Goal: Task Accomplishment & Management: Complete application form

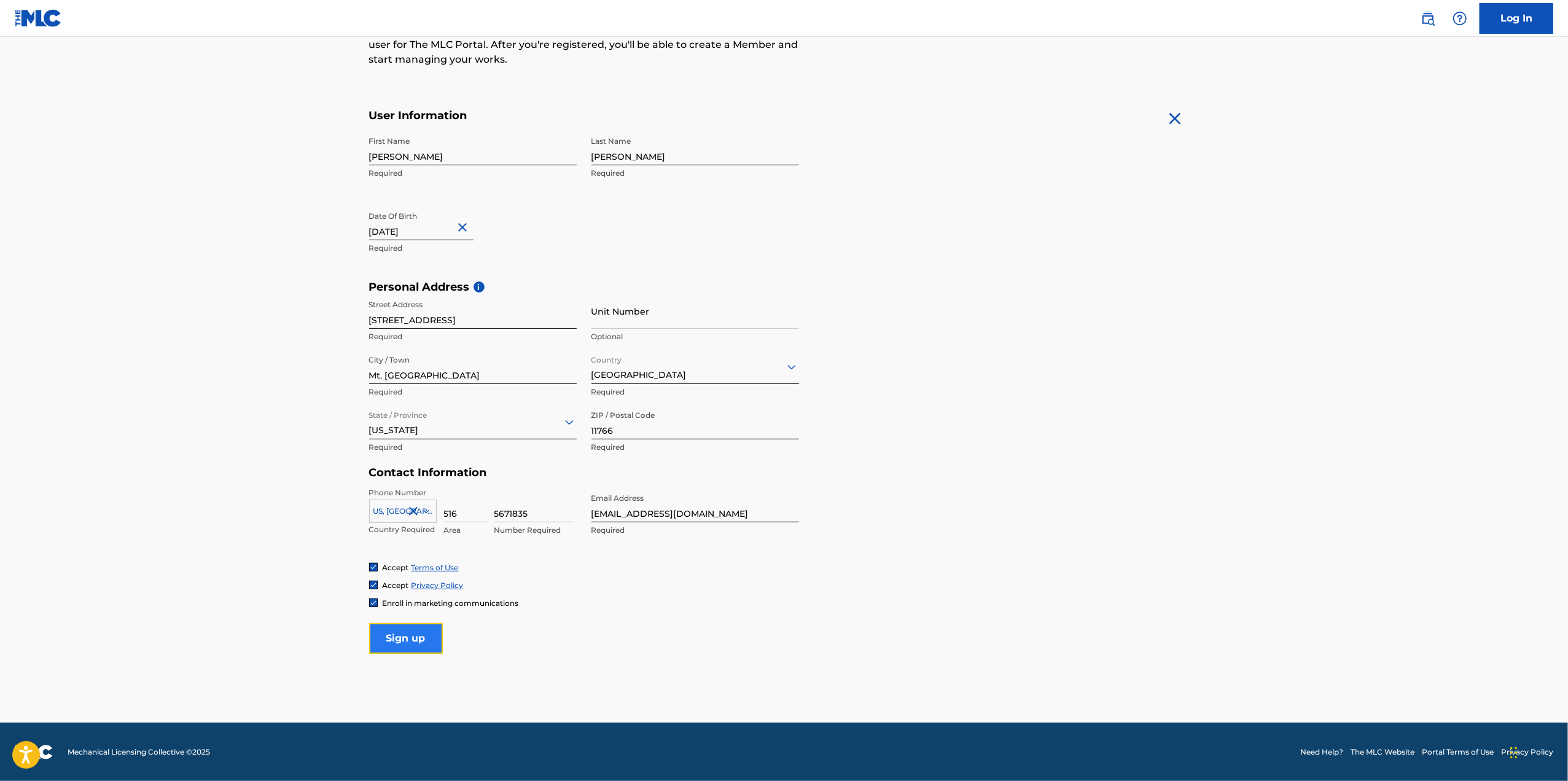
click at [417, 637] on input "Sign up" at bounding box center [406, 639] width 74 height 31
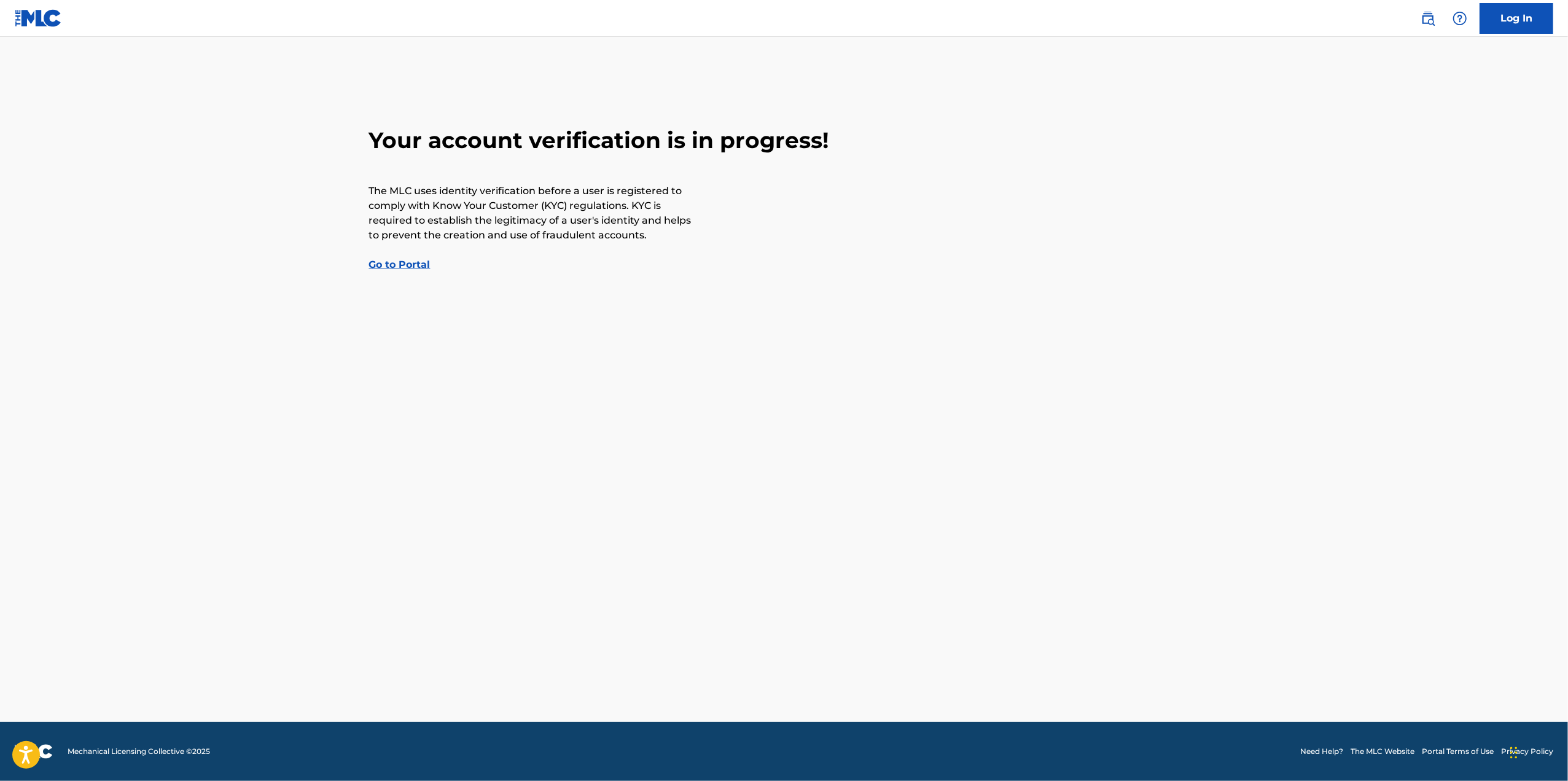
click at [408, 262] on link "Go to Portal" at bounding box center [399, 264] width 62 height 11
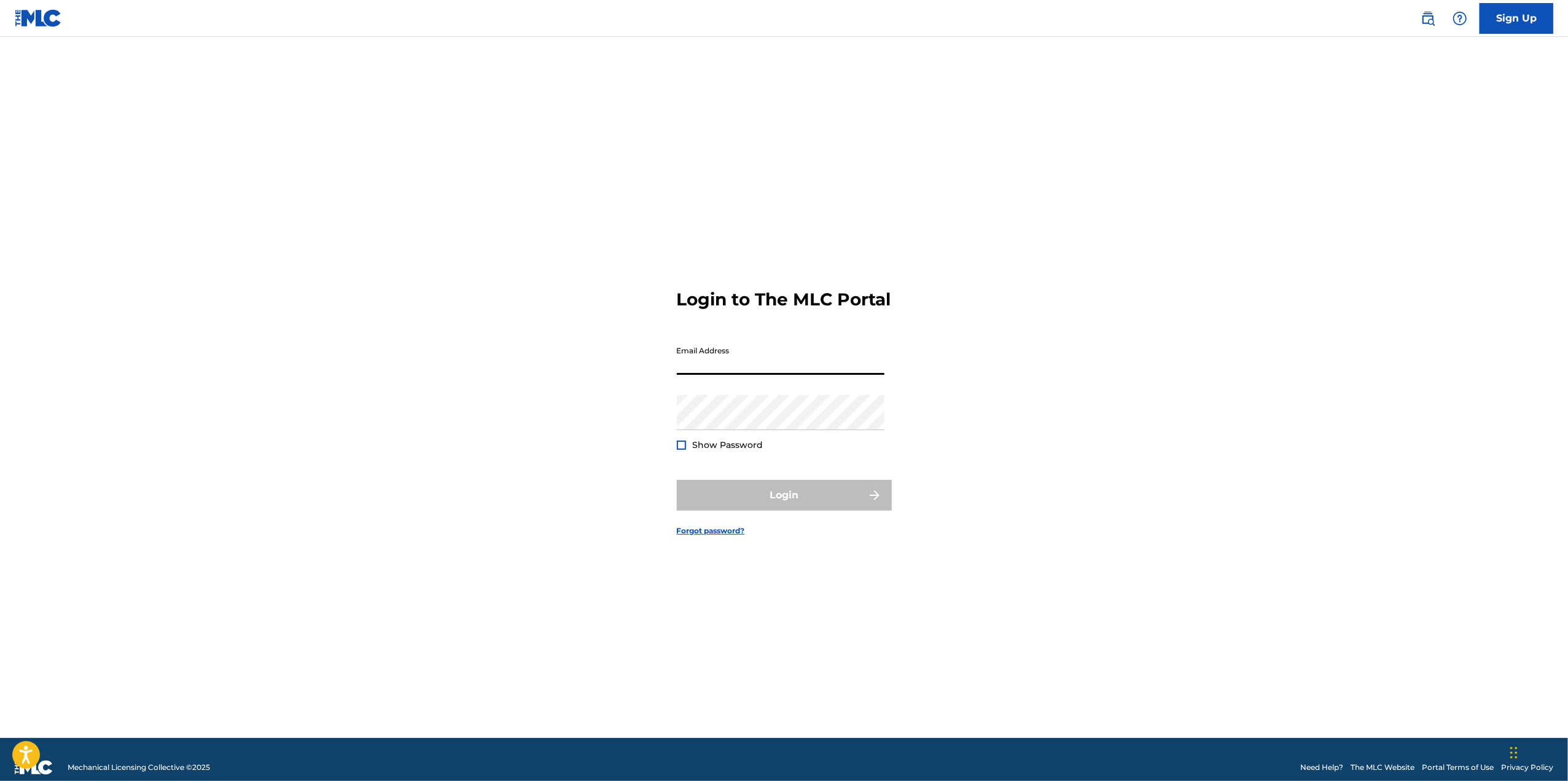
click at [732, 365] on input "Email Address" at bounding box center [781, 357] width 208 height 35
click at [448, 441] on div "Login to The MLC Portal Email Address Password Show Password Login Forgot passw…" at bounding box center [784, 402] width 860 height 670
click at [1522, 18] on link "Sign Up" at bounding box center [1517, 18] width 74 height 31
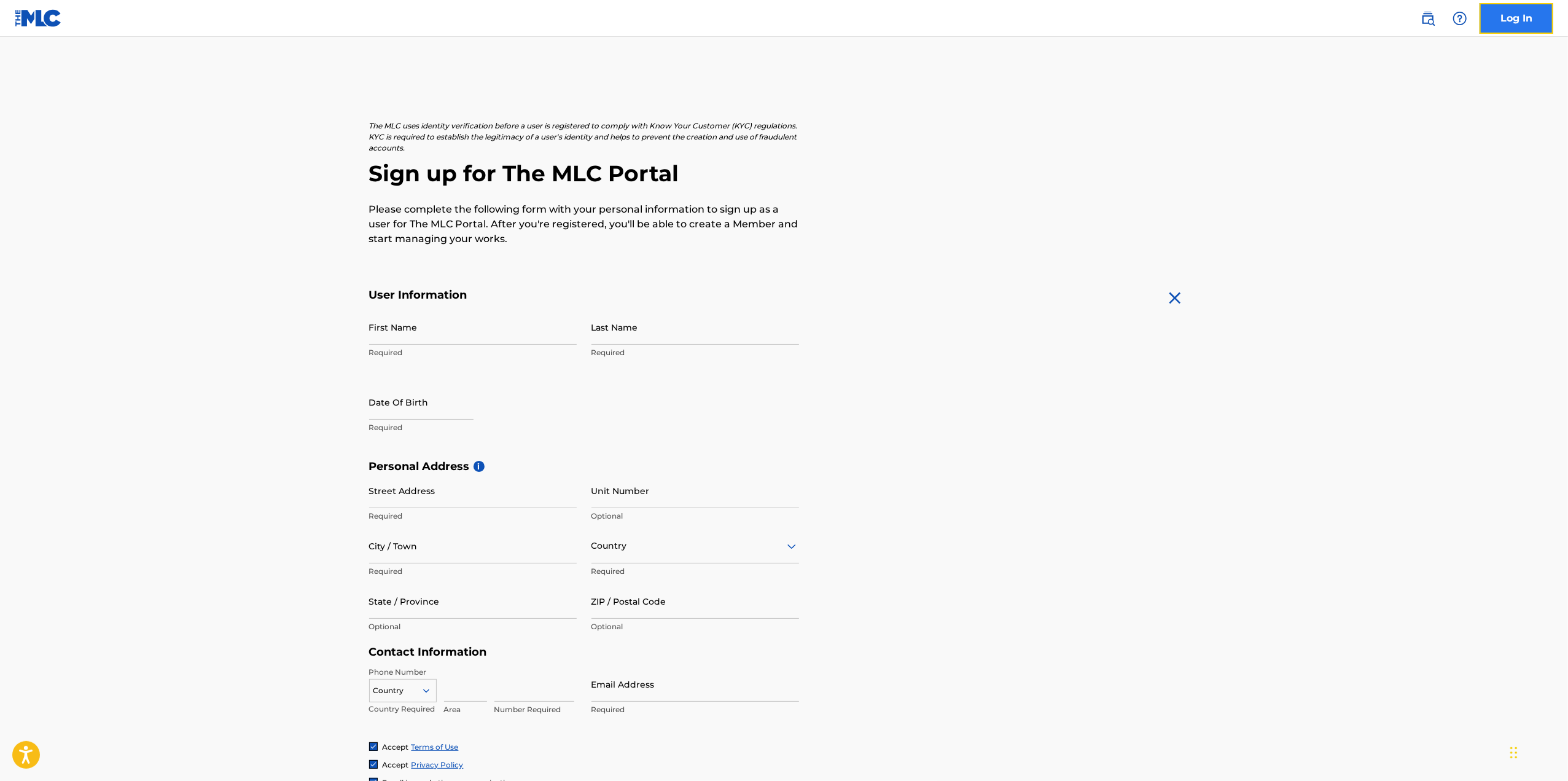
click at [1510, 11] on link "Log In" at bounding box center [1517, 18] width 74 height 31
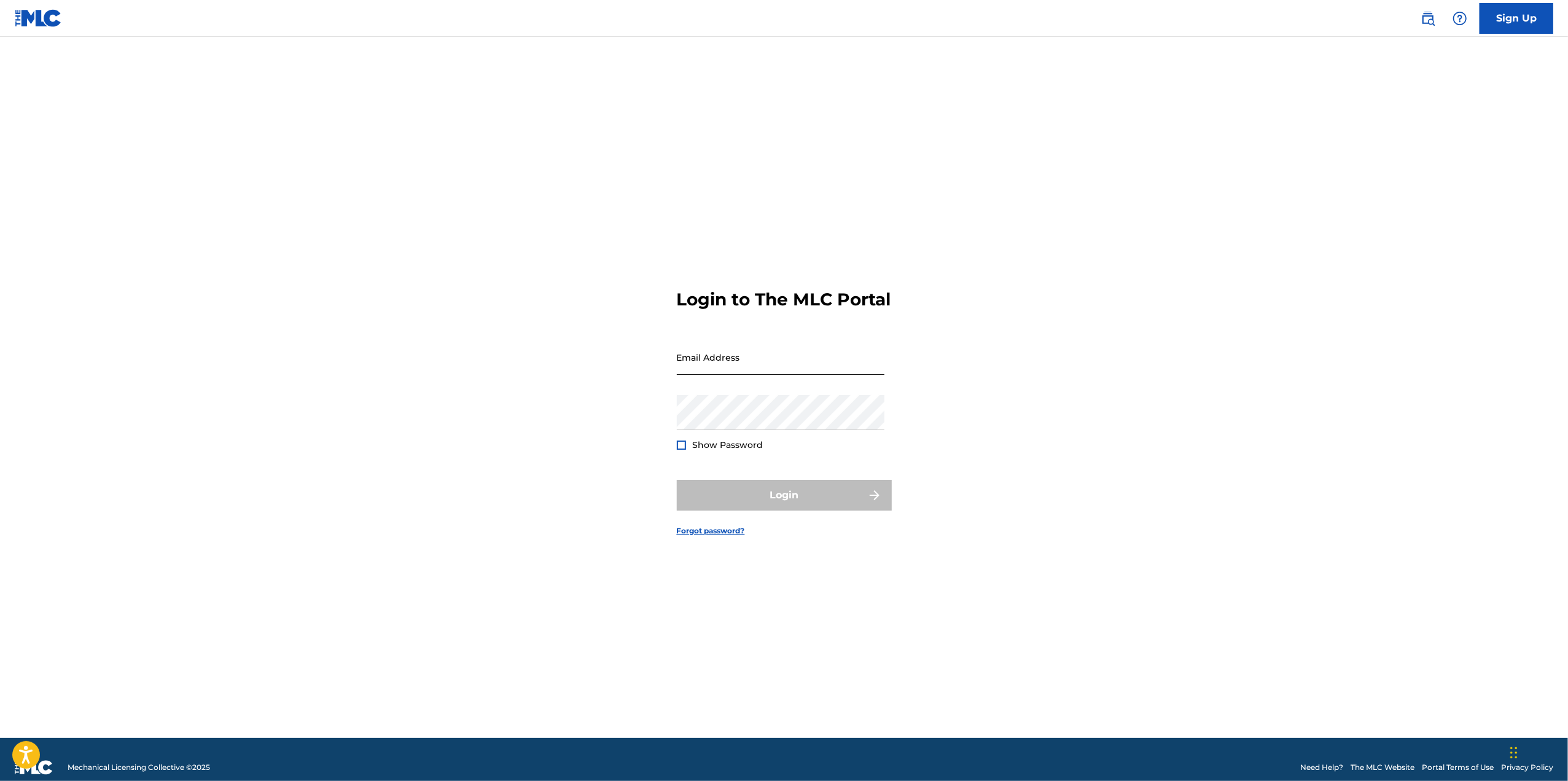
click at [781, 375] on input "Email Address" at bounding box center [781, 357] width 208 height 35
click at [758, 375] on input "ojennmarost" at bounding box center [781, 357] width 208 height 35
click at [758, 375] on input "ojennmarost@" at bounding box center [781, 357] width 208 height 35
type input "[EMAIL_ADDRESS][DOMAIN_NAME]"
click at [683, 450] on div at bounding box center [681, 445] width 10 height 10
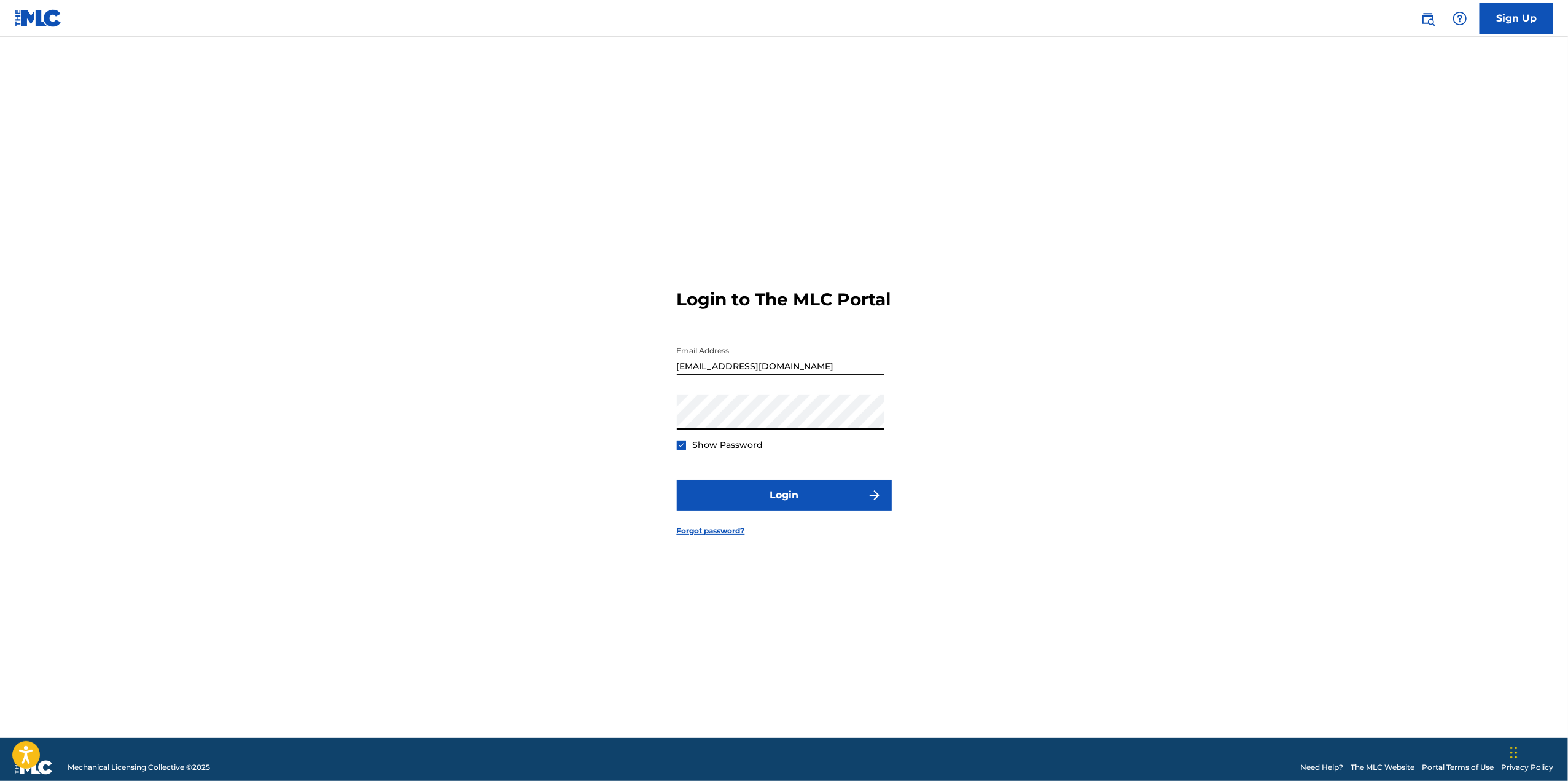
click at [651, 435] on div "Login to The MLC Portal Email Address [EMAIL_ADDRESS][DOMAIN_NAME] Password Sho…" at bounding box center [784, 402] width 860 height 670
click at [805, 509] on button "Login" at bounding box center [784, 495] width 215 height 31
click at [1464, 18] on img at bounding box center [1459, 18] width 15 height 15
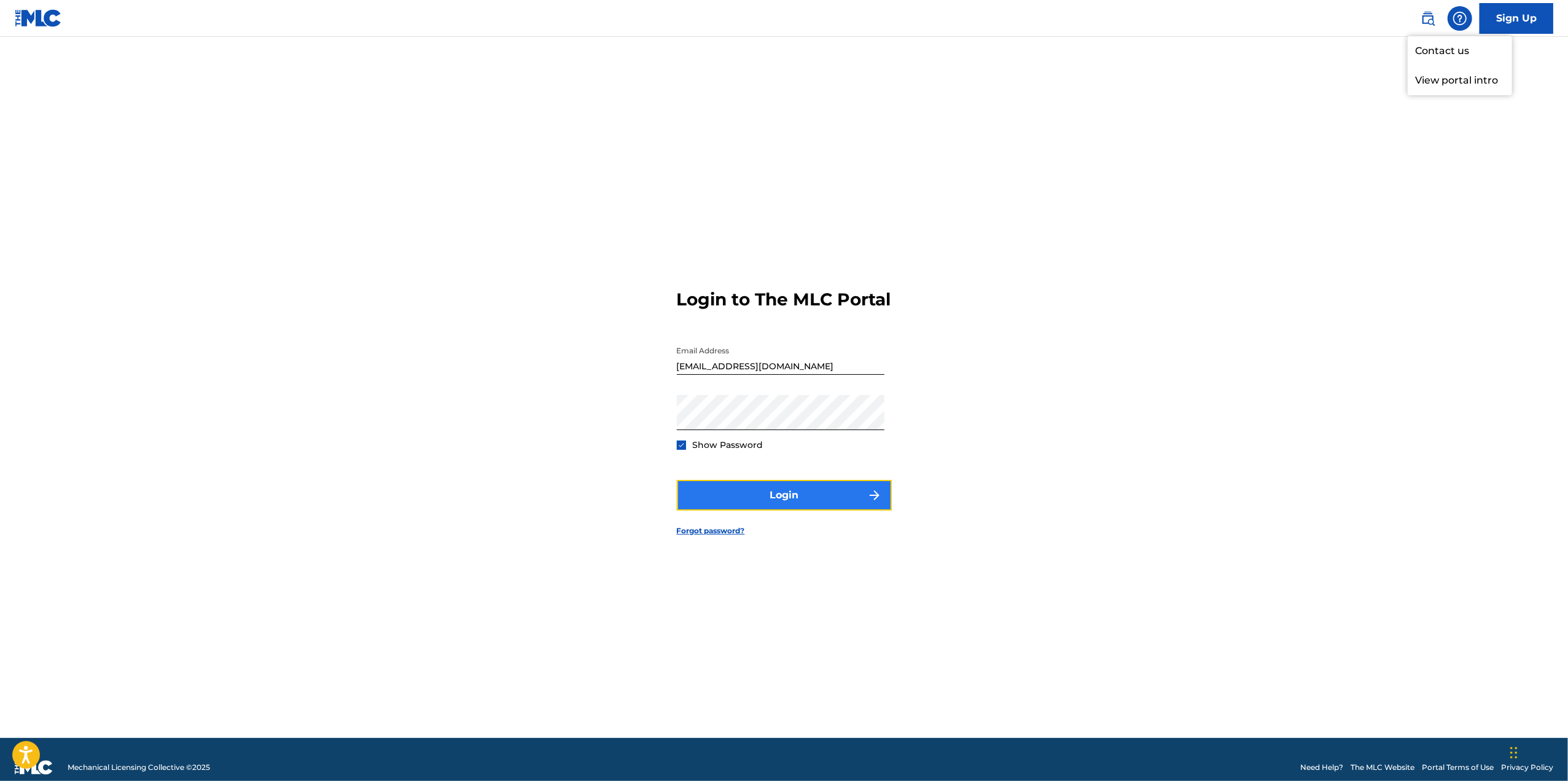
click at [801, 508] on button "Login" at bounding box center [784, 495] width 215 height 31
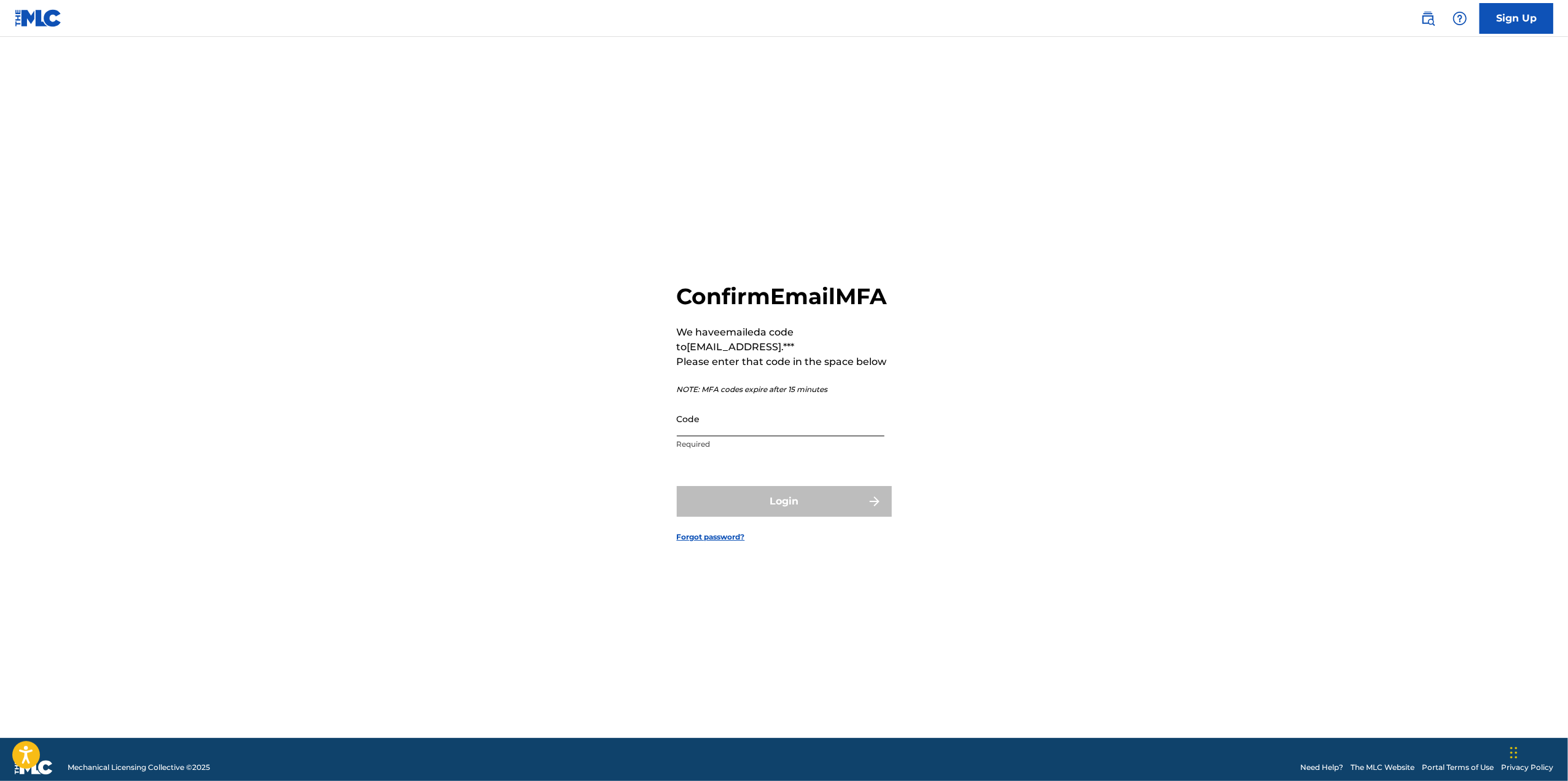
click at [722, 437] on input "Code" at bounding box center [781, 419] width 208 height 35
type input "207658"
click at [791, 517] on button "Login" at bounding box center [784, 501] width 215 height 31
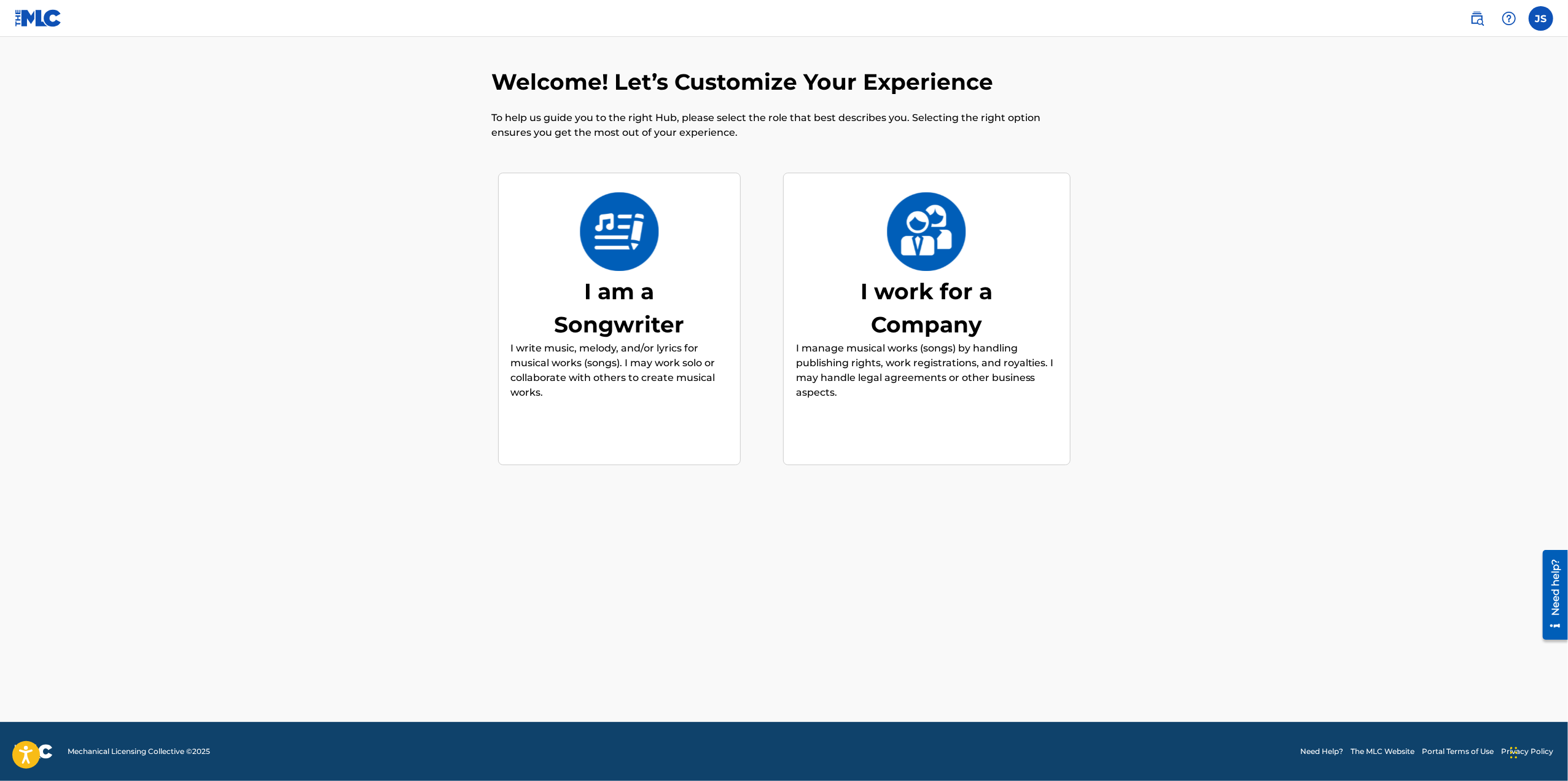
click at [634, 390] on p "I write music, melody, and/or lyrics for musical works (songs). I may work solo…" at bounding box center [619, 370] width 217 height 59
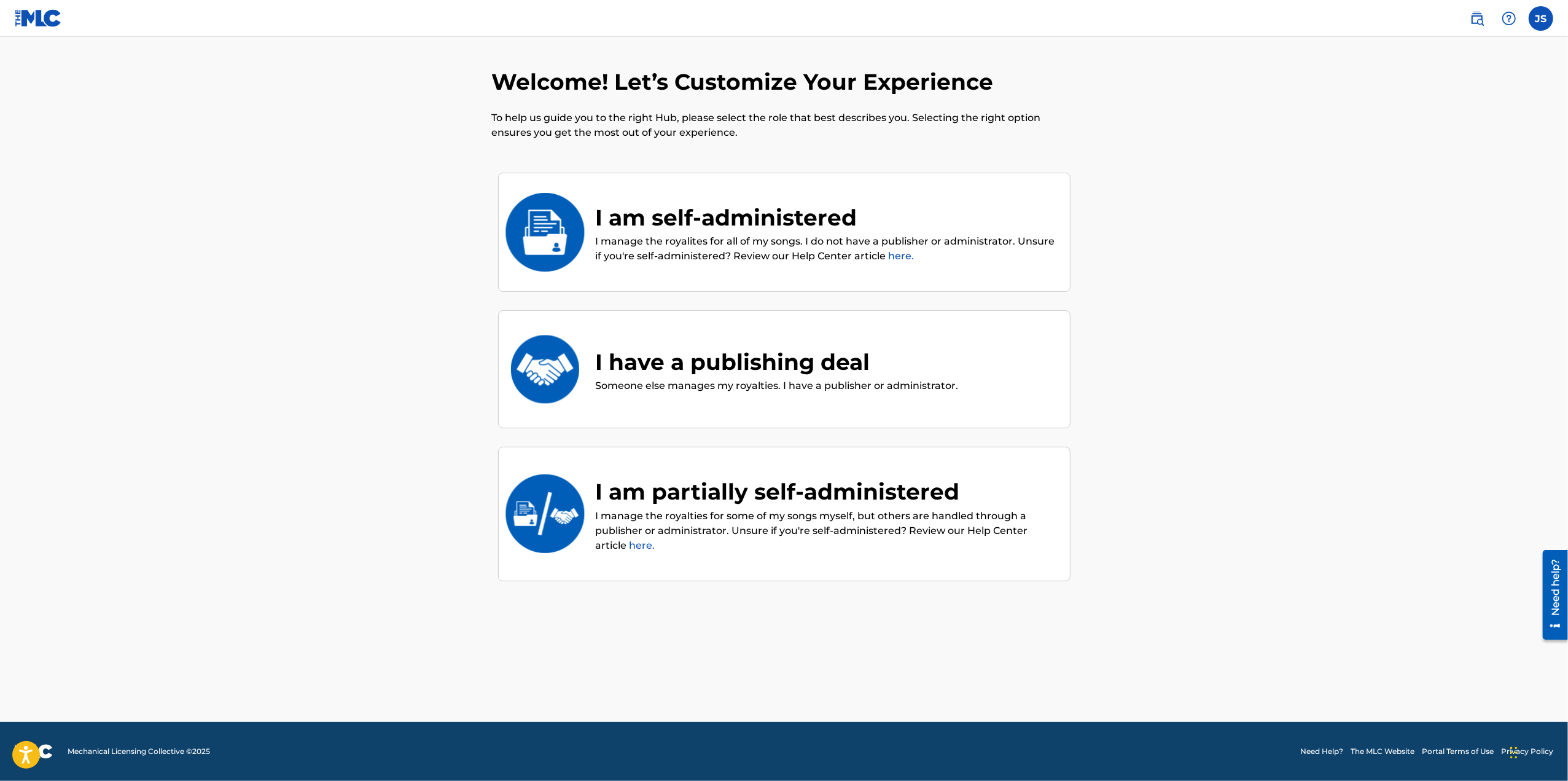
click at [764, 232] on div "I am self-administered" at bounding box center [826, 217] width 462 height 33
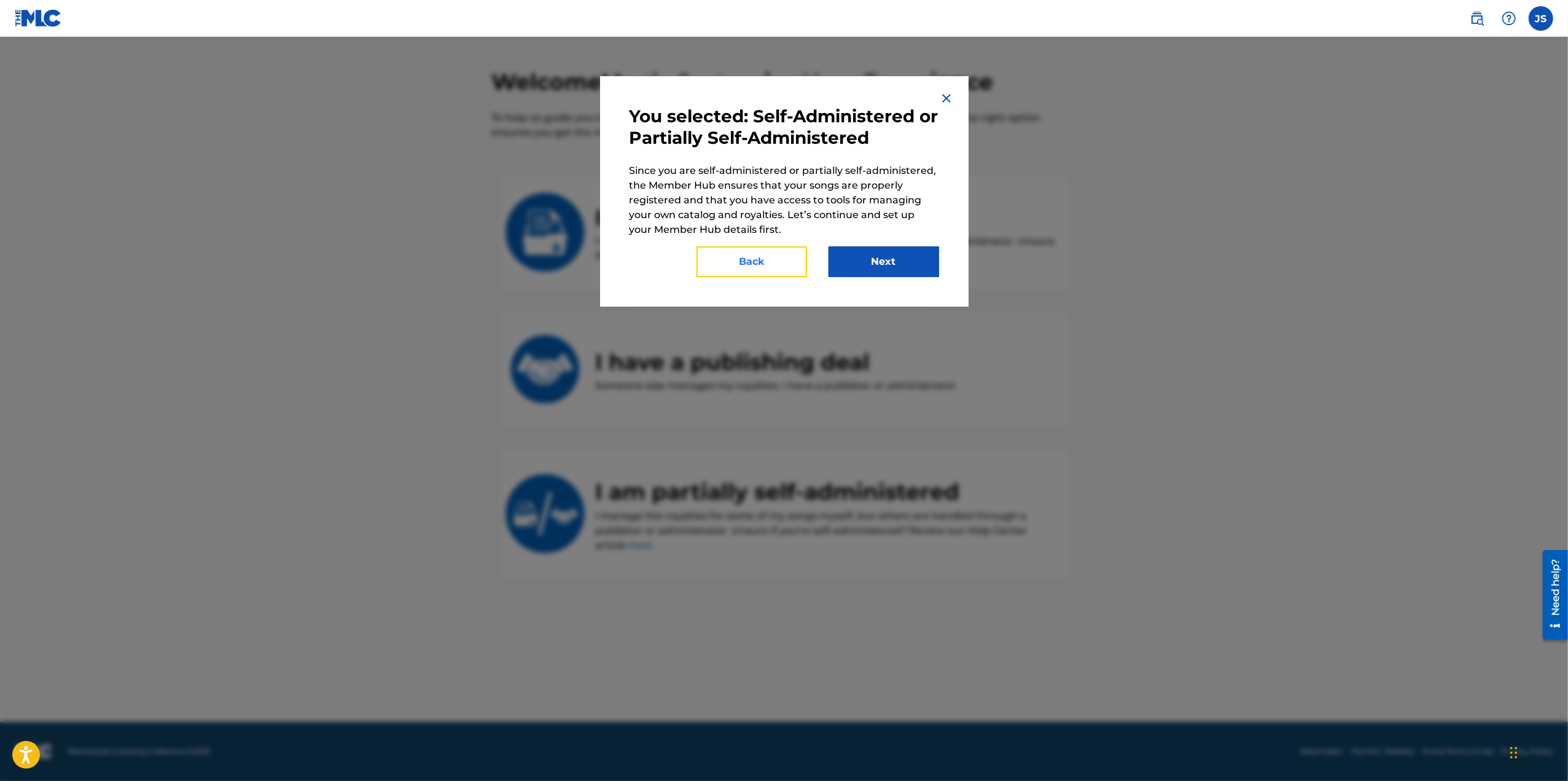
click at [784, 260] on button "Back" at bounding box center [752, 262] width 111 height 31
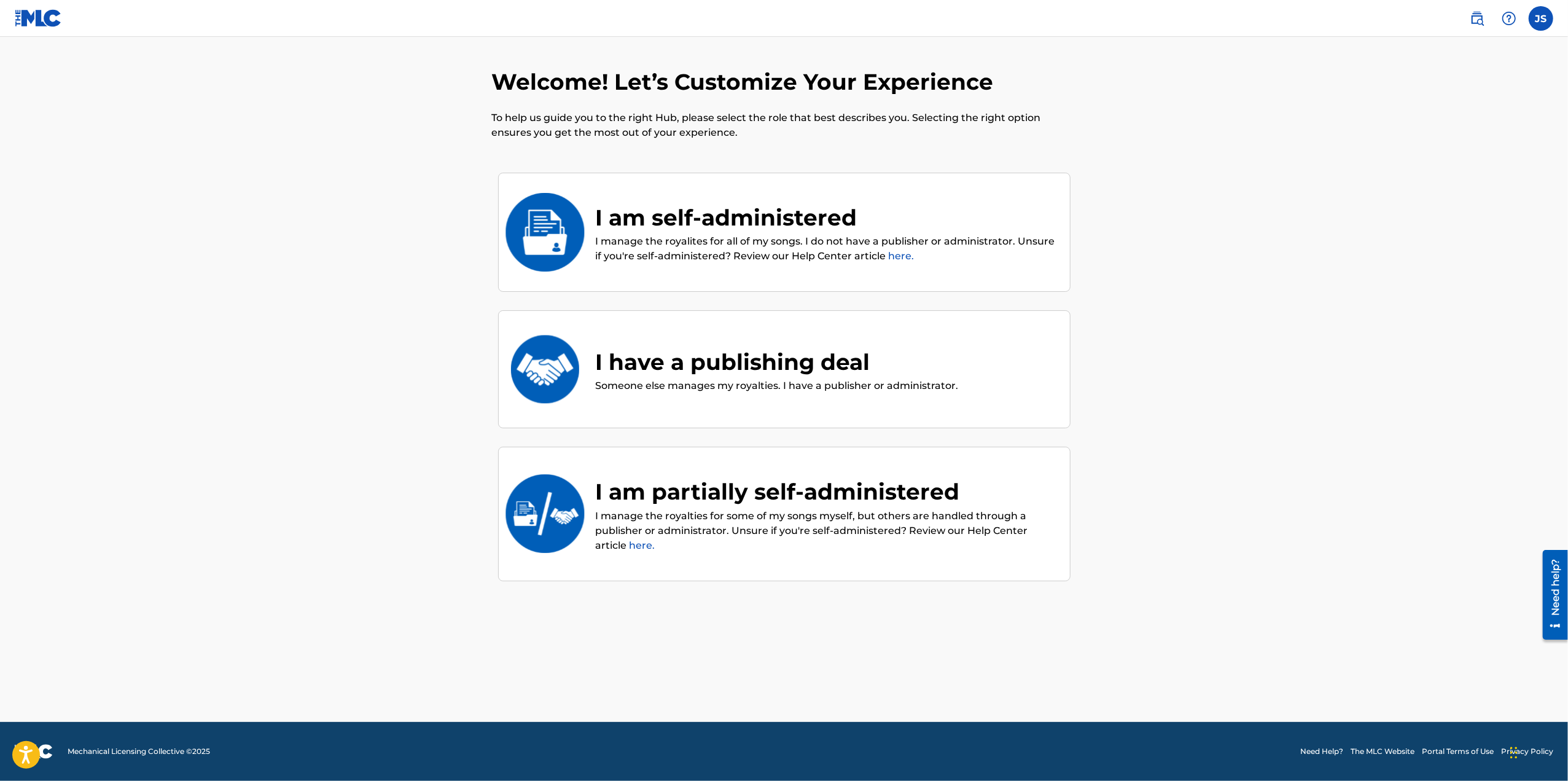
click at [763, 219] on div "I am self-administered" at bounding box center [826, 217] width 462 height 33
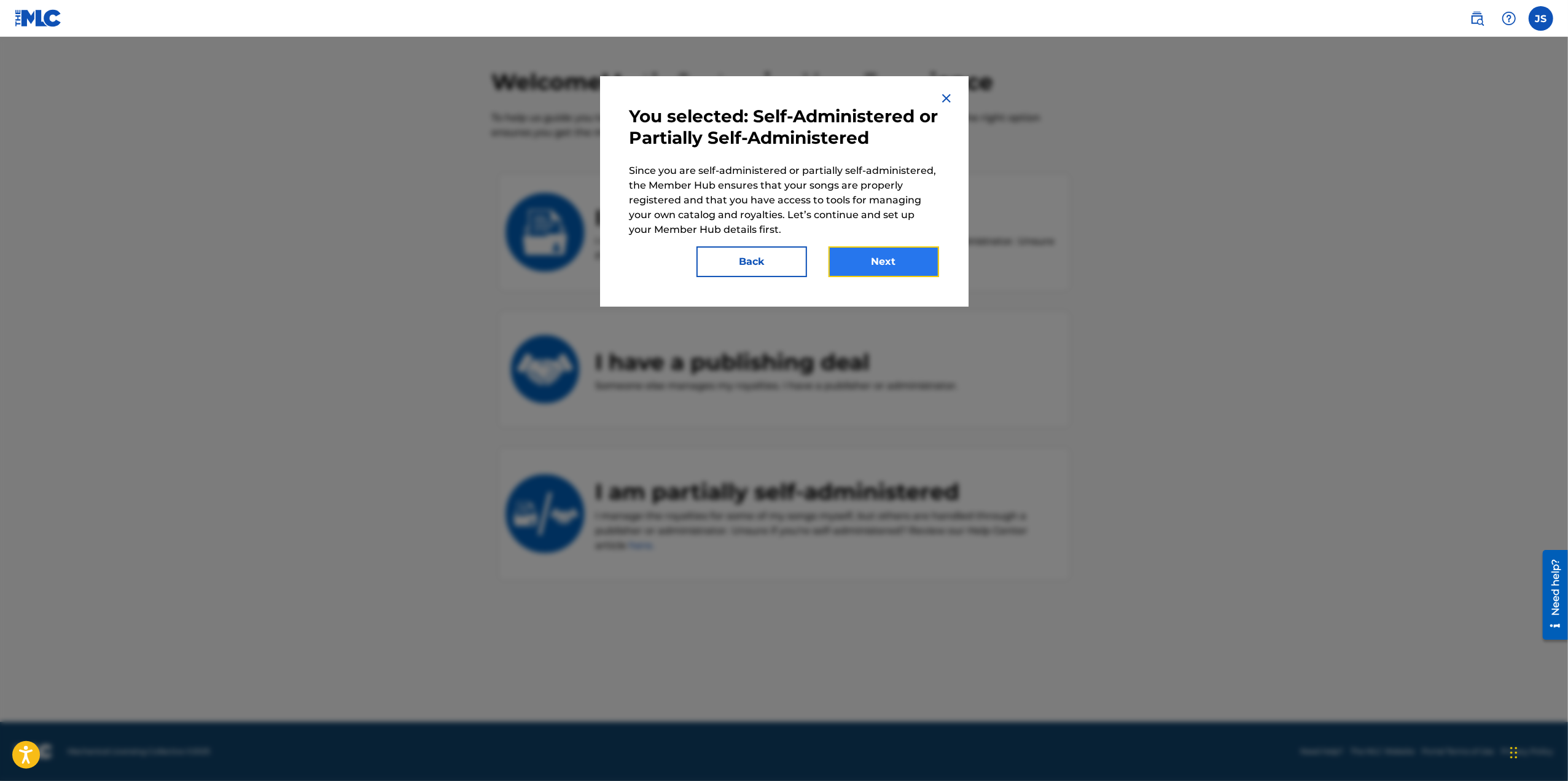
click at [902, 270] on button "Next" at bounding box center [884, 262] width 111 height 31
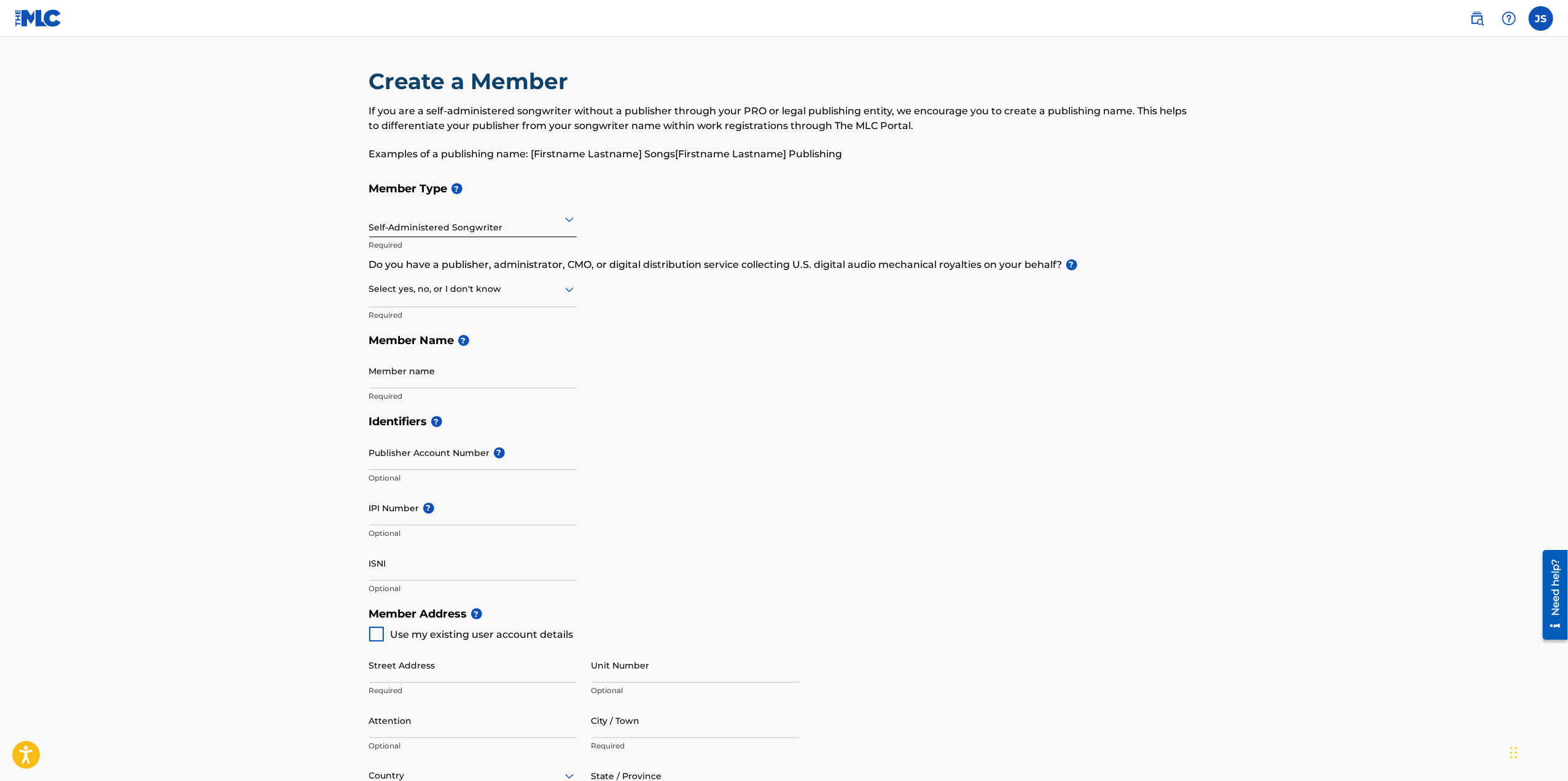
click at [565, 292] on icon at bounding box center [569, 289] width 15 height 15
click at [763, 290] on div "Member Type ? Self-Administered Songwriter Required Do you have a publisher, ad…" at bounding box center [784, 292] width 831 height 233
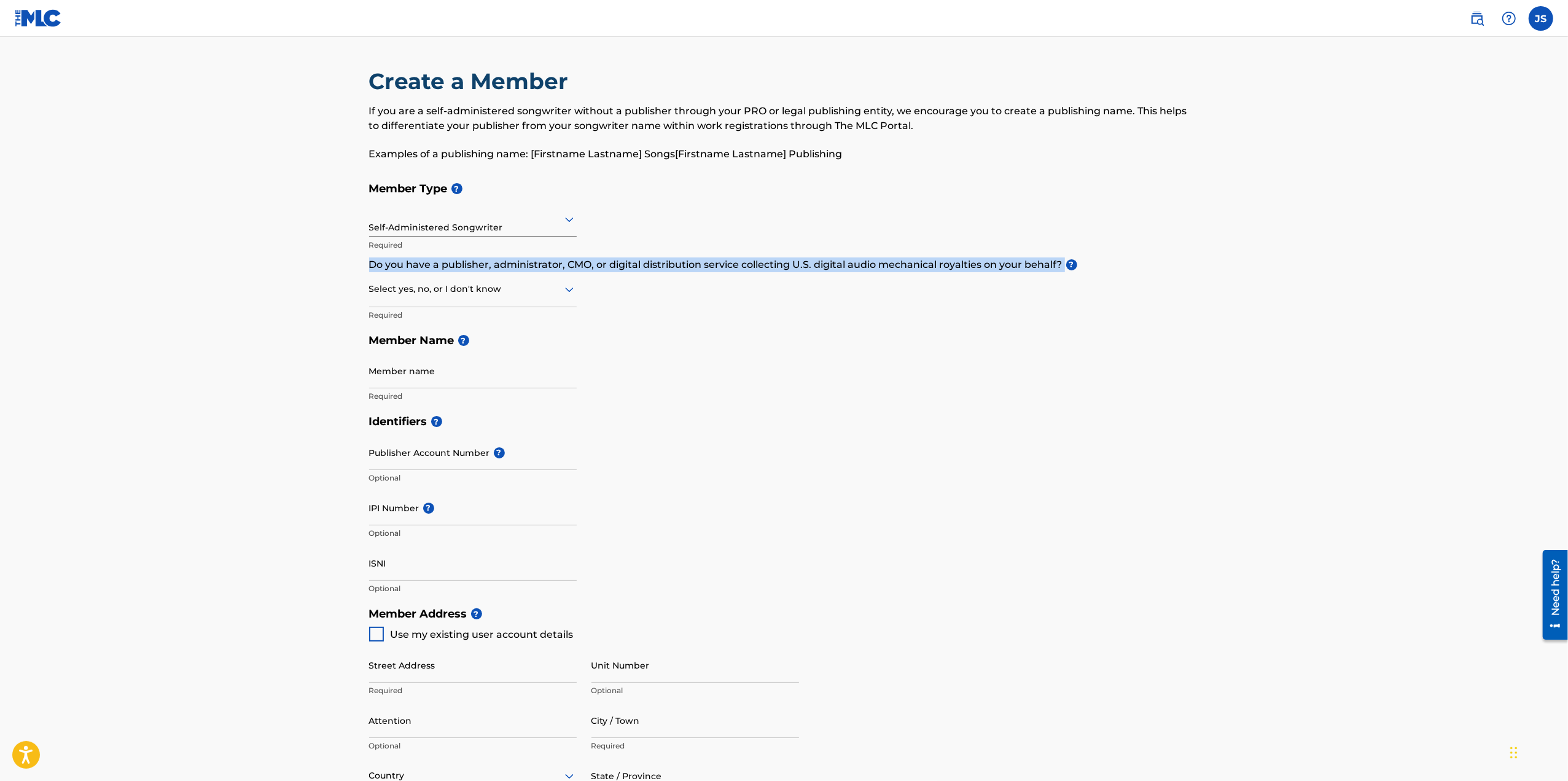
drag, startPoint x: 371, startPoint y: 266, endPoint x: 1062, endPoint y: 264, distance: 691.0
click at [1062, 264] on p "Do you have a publisher, administrator, CMO, or digital distribution service co…" at bounding box center [784, 264] width 831 height 15
copy p "Do you have a publisher, administrator, CMO, or digital distribution service co…"
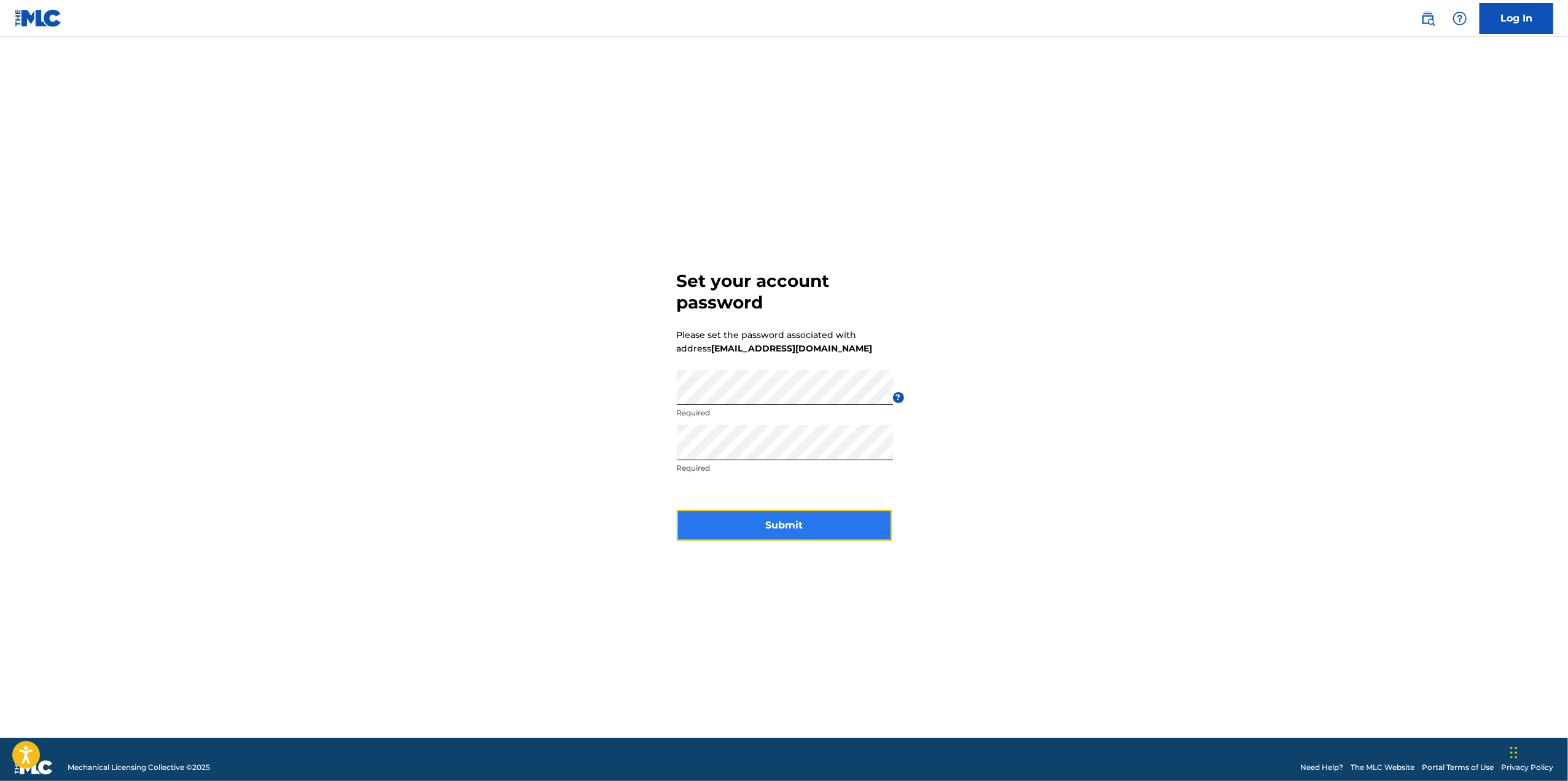
click at [777, 524] on button "Submit" at bounding box center [784, 526] width 215 height 31
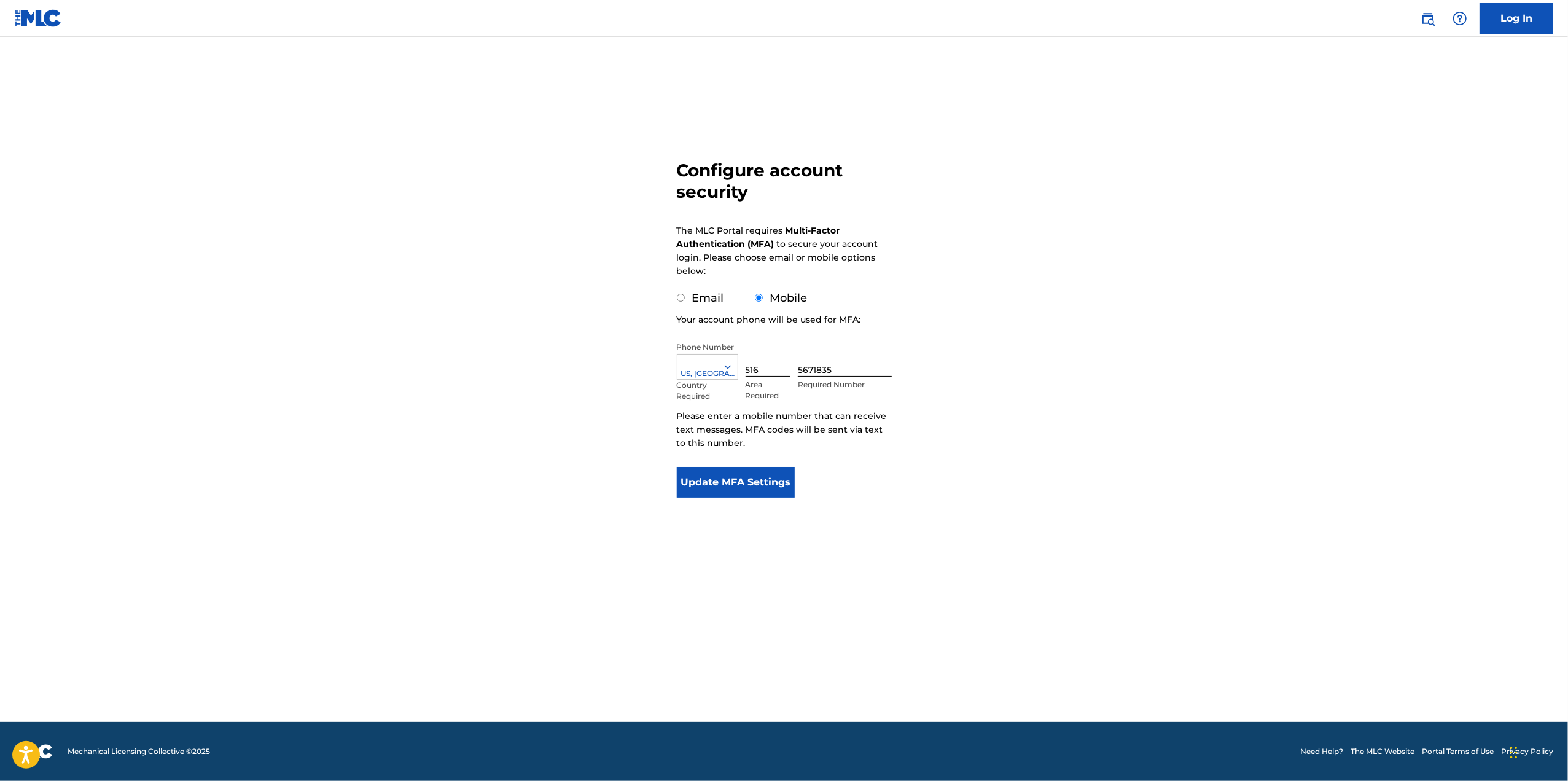
click at [681, 297] on input "Email" at bounding box center [681, 297] width 8 height 8
radio input "true"
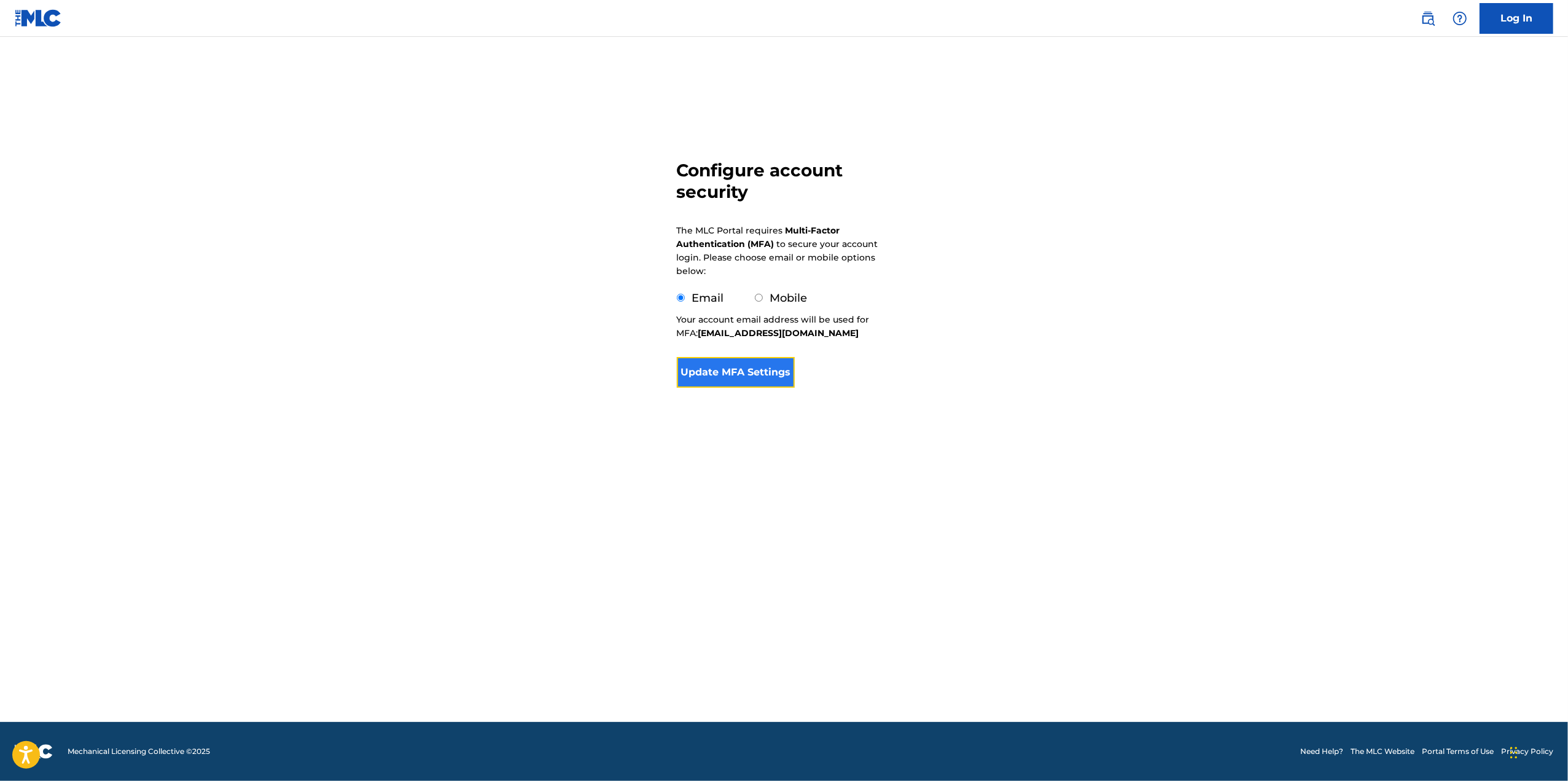
click at [727, 368] on button "Update MFA Settings" at bounding box center [736, 372] width 119 height 31
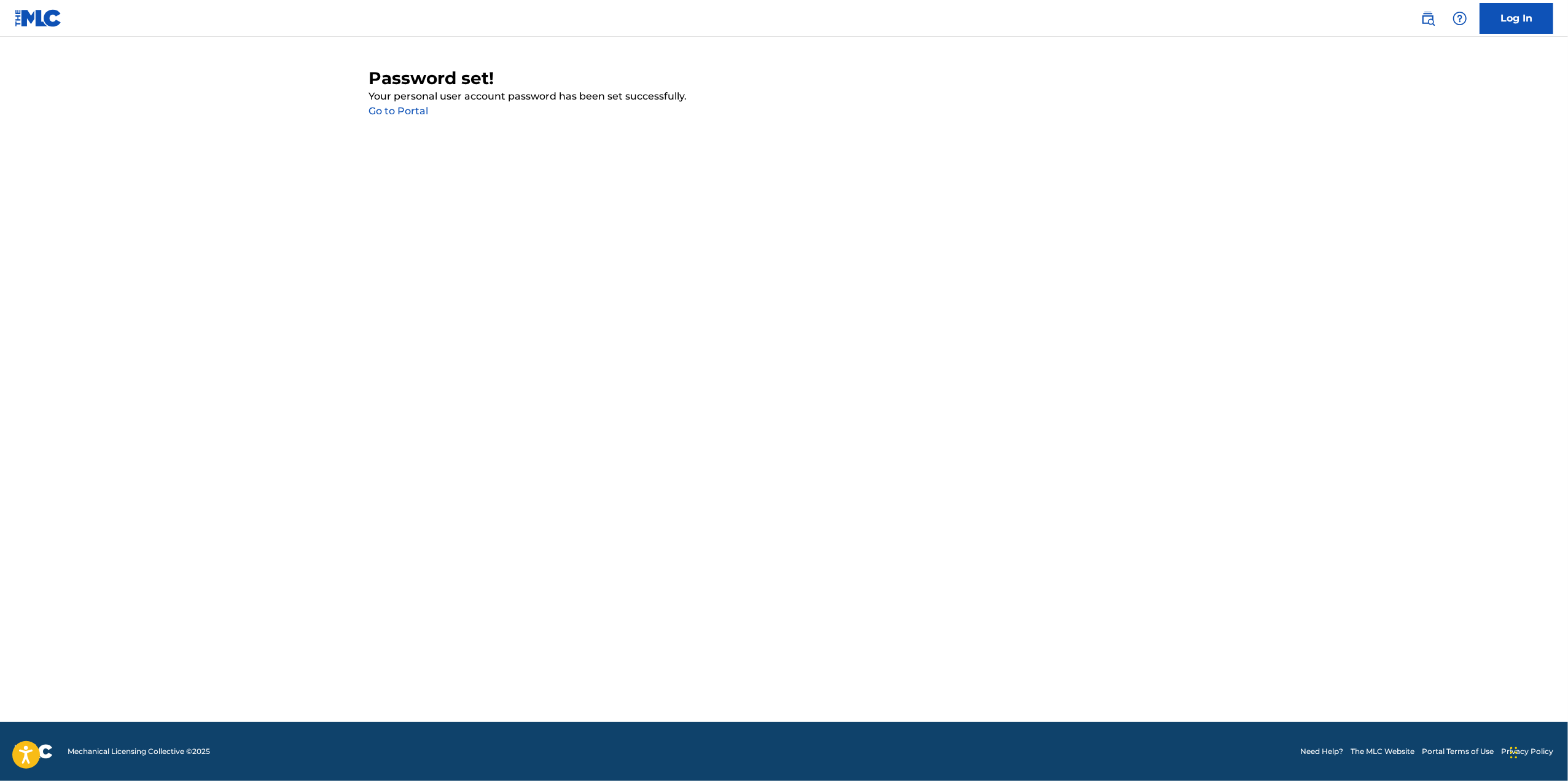
click at [410, 112] on link "Go to Portal" at bounding box center [399, 111] width 60 height 11
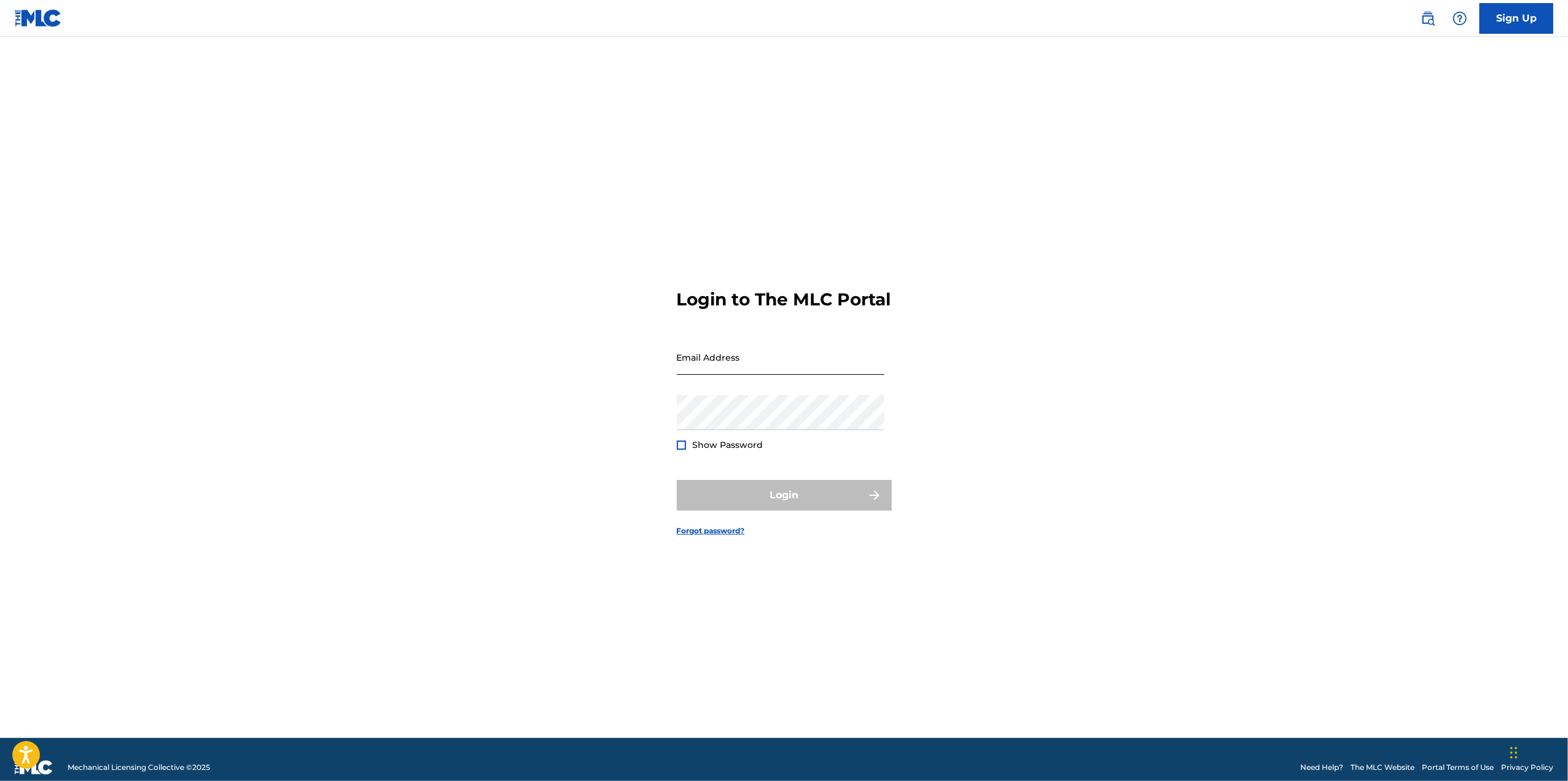
click at [706, 369] on input "Email Address" at bounding box center [781, 357] width 208 height 35
click at [713, 368] on input "Email Address" at bounding box center [781, 357] width 208 height 35
type input "[EMAIL_ADDRESS][DOMAIN_NAME]"
click at [1276, 290] on main "Login to The MLC Portal Email Address [EMAIL_ADDRESS][DOMAIN_NAME] Password Sho…" at bounding box center [784, 388] width 1568 height 702
